Goal: Information Seeking & Learning: Learn about a topic

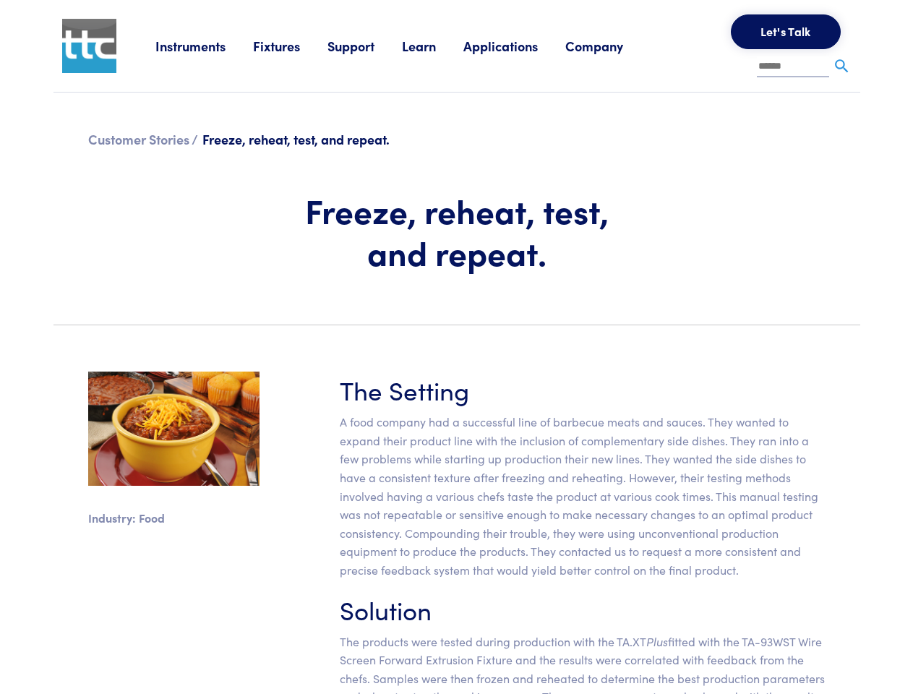
click at [456, 347] on section "Industry: Food The Setting A food company had a successful line of barbecue mea…" at bounding box center [457, 563] width 824 height 452
click at [204, 46] on link "Instruments" at bounding box center [204, 46] width 98 height 18
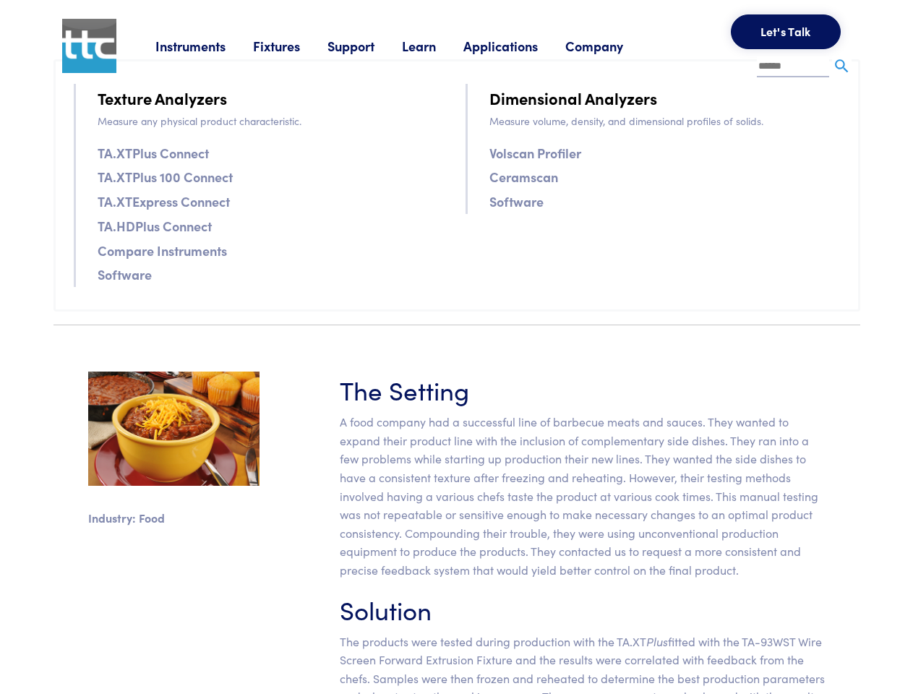
click at [292, 46] on link "Fixtures" at bounding box center [290, 46] width 74 height 18
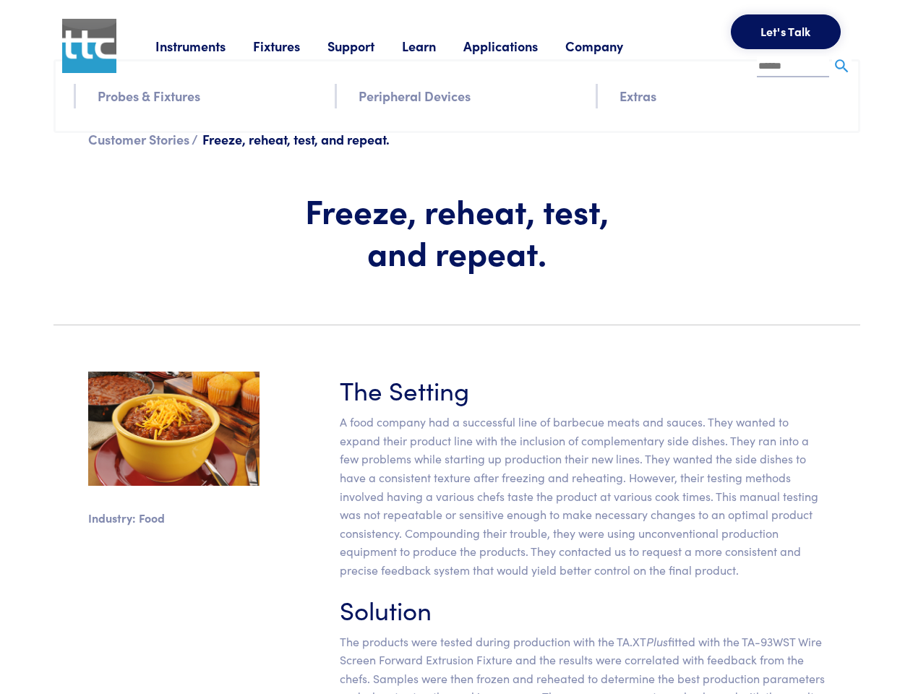
click at [367, 46] on link "Support" at bounding box center [364, 46] width 74 height 18
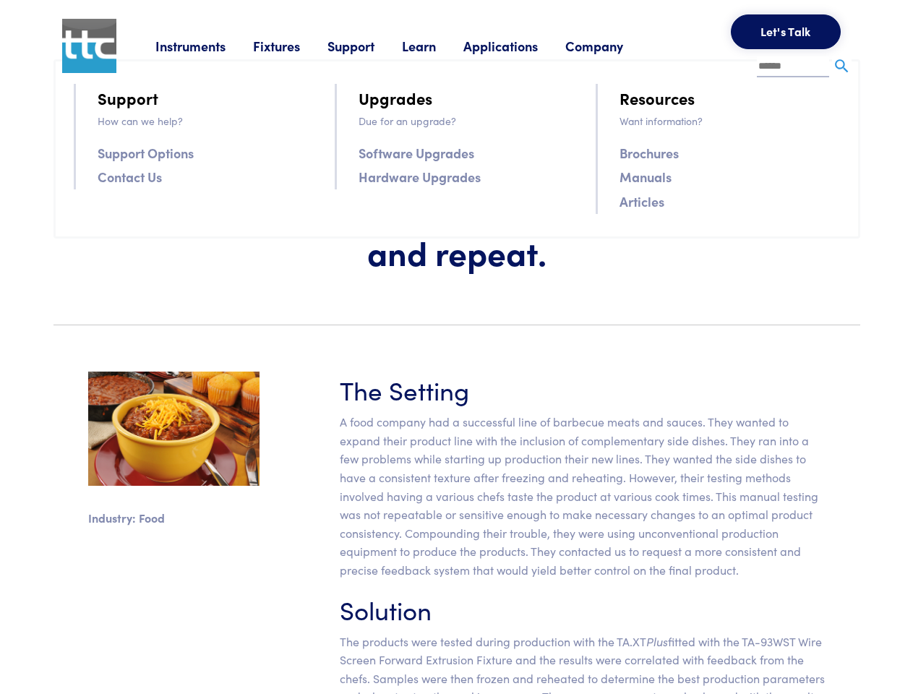
click at [436, 46] on link "Learn" at bounding box center [432, 46] width 61 height 18
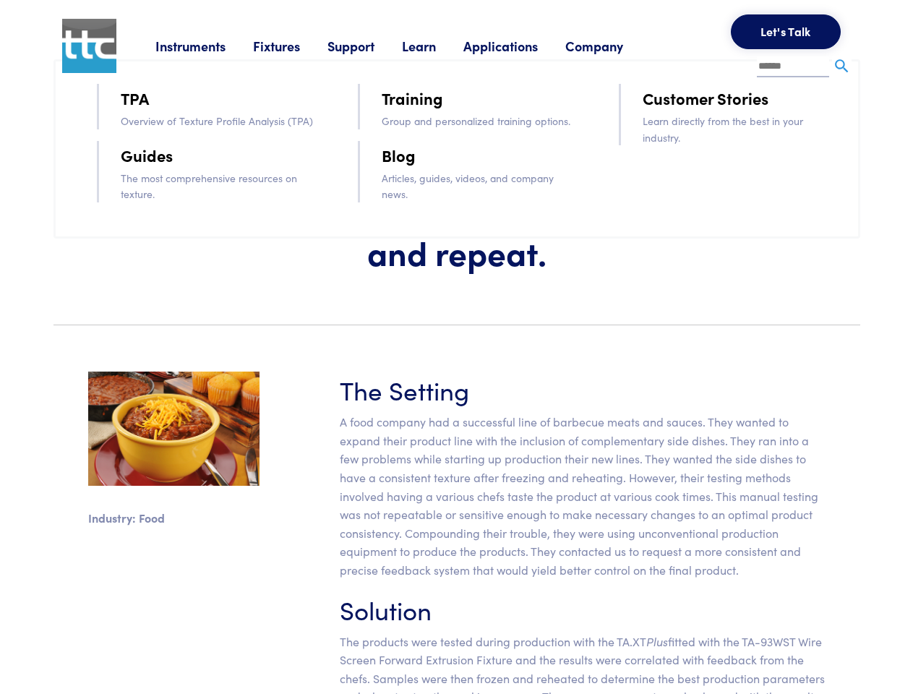
click at [520, 46] on link "Applications" at bounding box center [514, 46] width 102 height 18
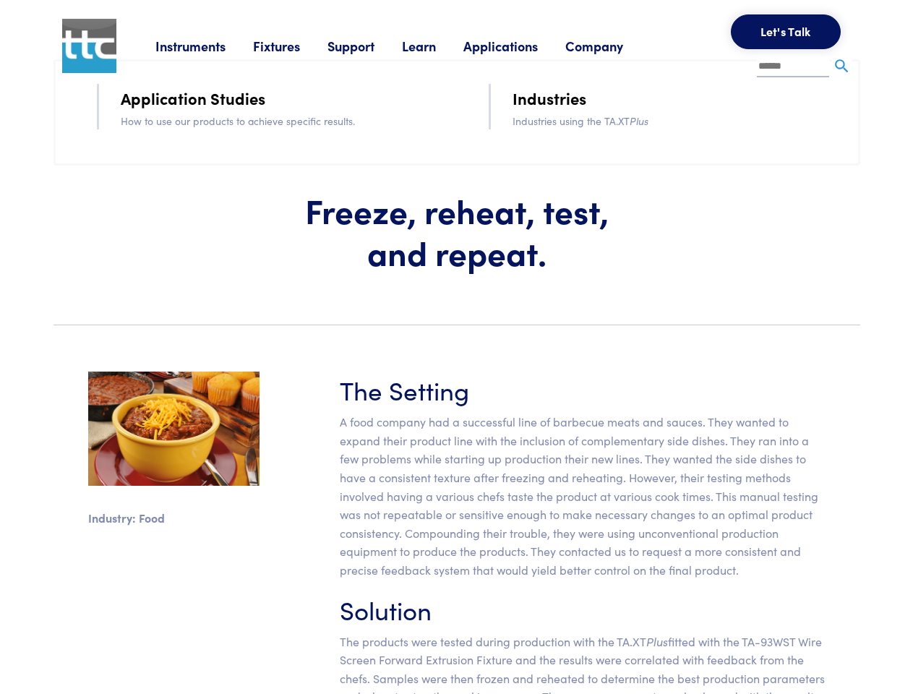
click at [613, 46] on link "Company" at bounding box center [607, 46] width 85 height 18
